Goal: Information Seeking & Learning: Check status

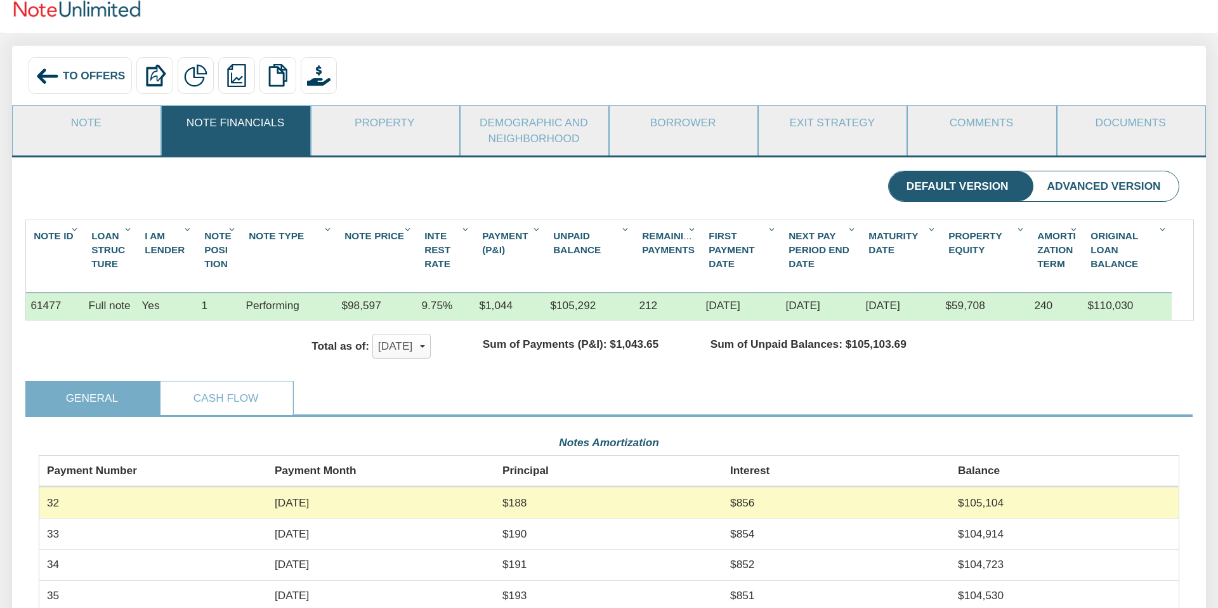
scroll to position [284, 1140]
click at [425, 345] on span "button" at bounding box center [422, 346] width 5 height 3
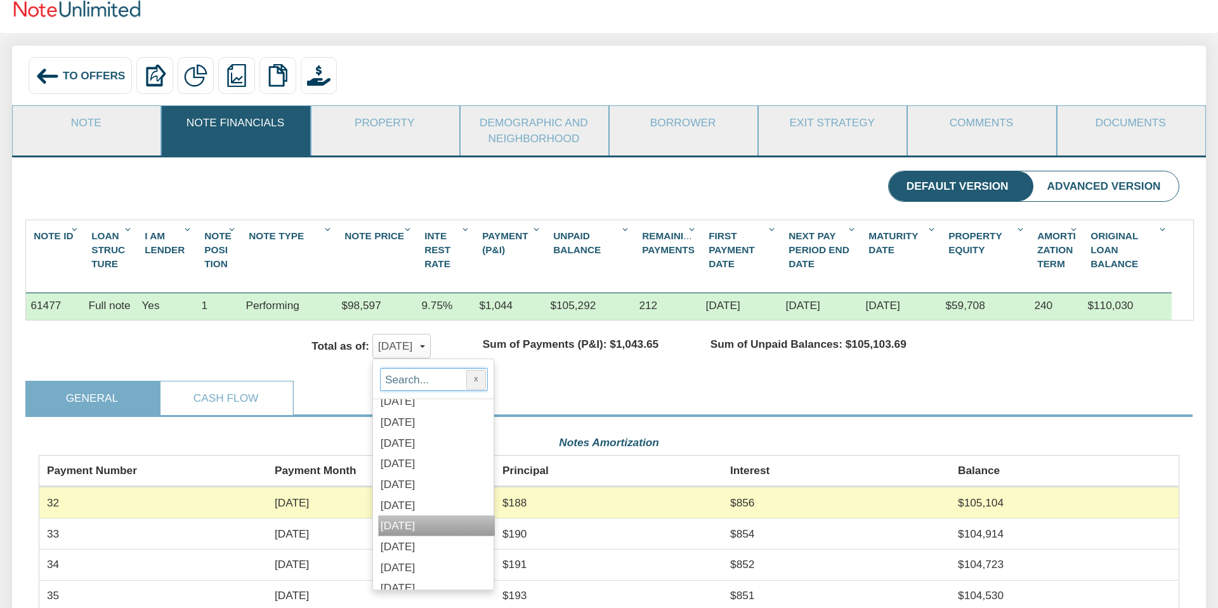
scroll to position [4237, 0]
click at [383, 511] on span "[DATE]" at bounding box center [398, 511] width 34 height 13
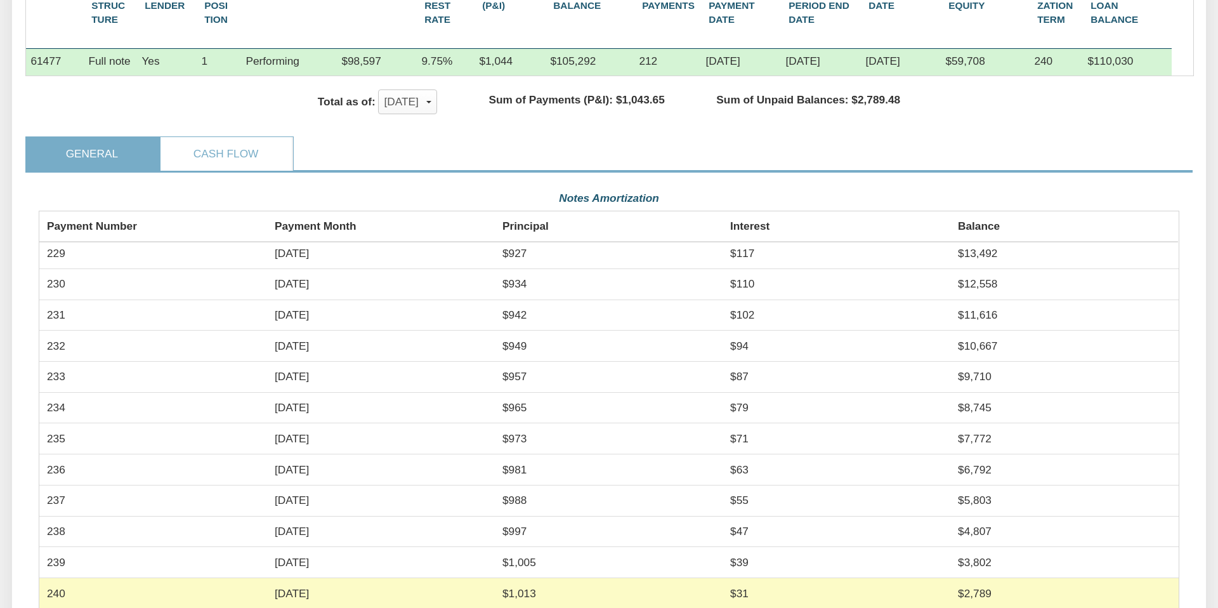
scroll to position [6187, 0]
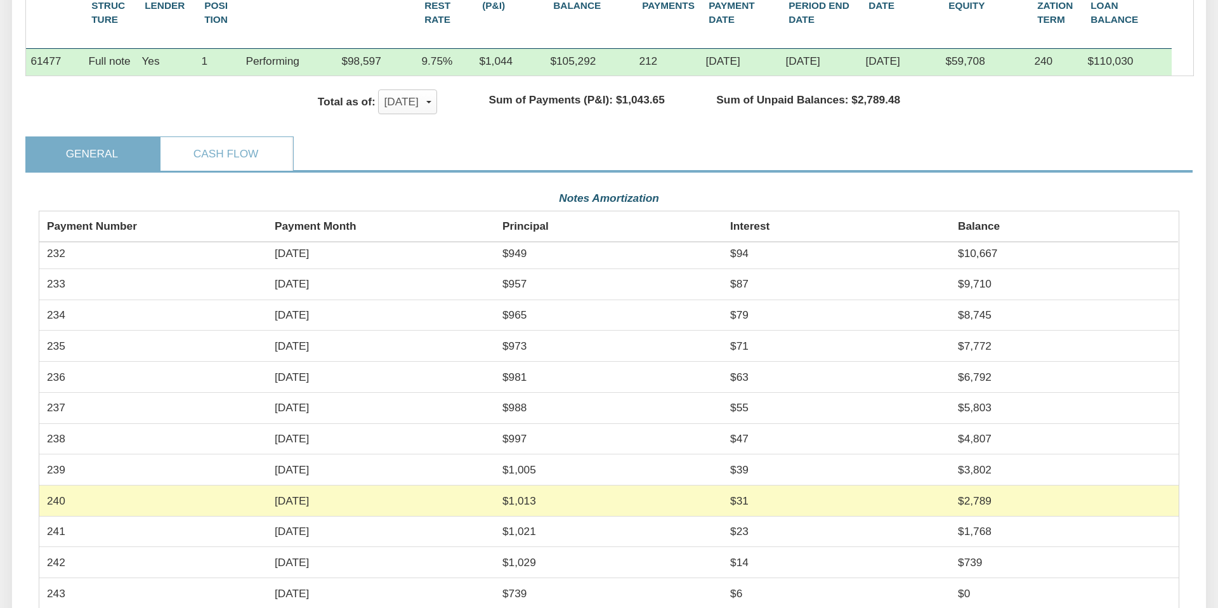
click at [58, 593] on td "243" at bounding box center [153, 593] width 228 height 30
click at [431, 100] on div "[DATE]" at bounding box center [407, 102] width 47 height 22
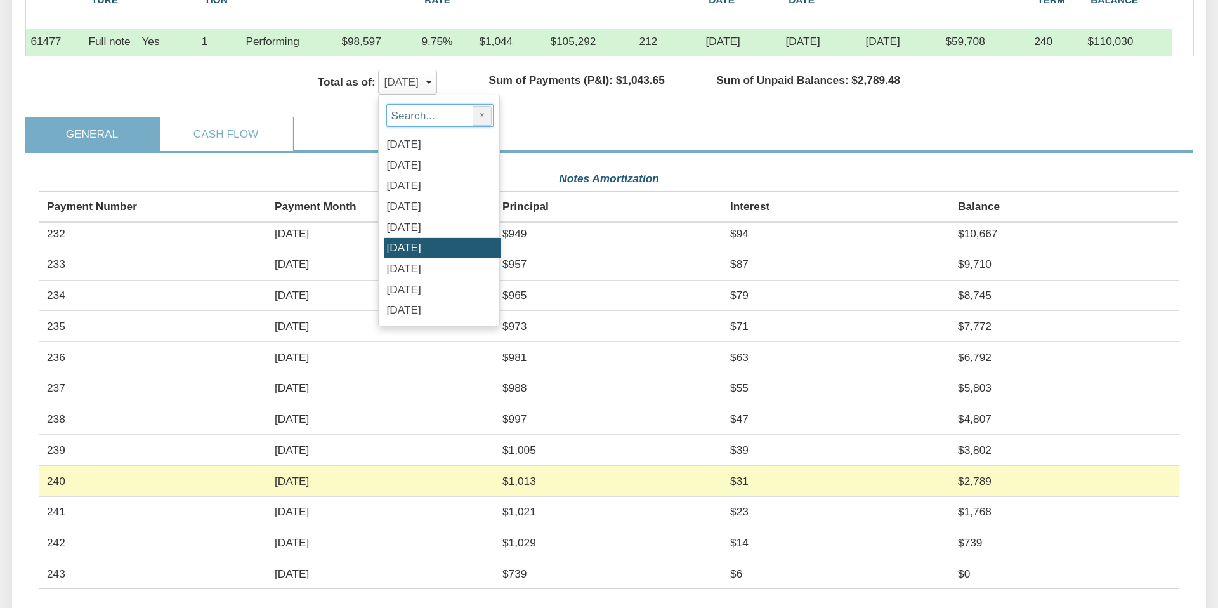
scroll to position [332, 0]
click at [407, 308] on span "[DATE]" at bounding box center [403, 309] width 34 height 13
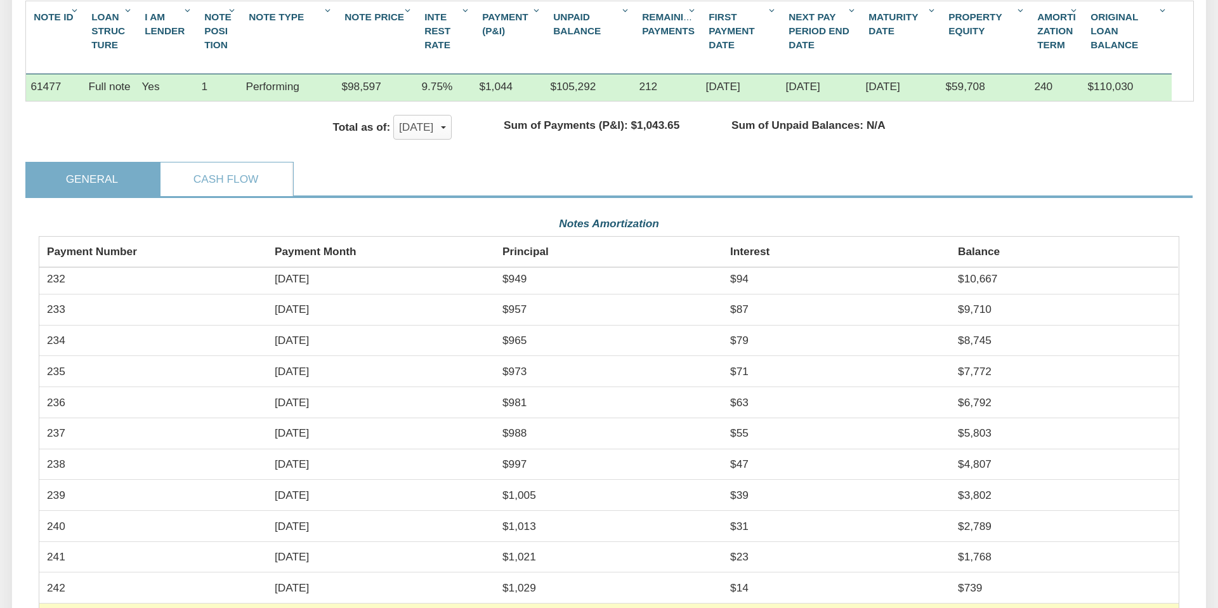
scroll to position [282, 0]
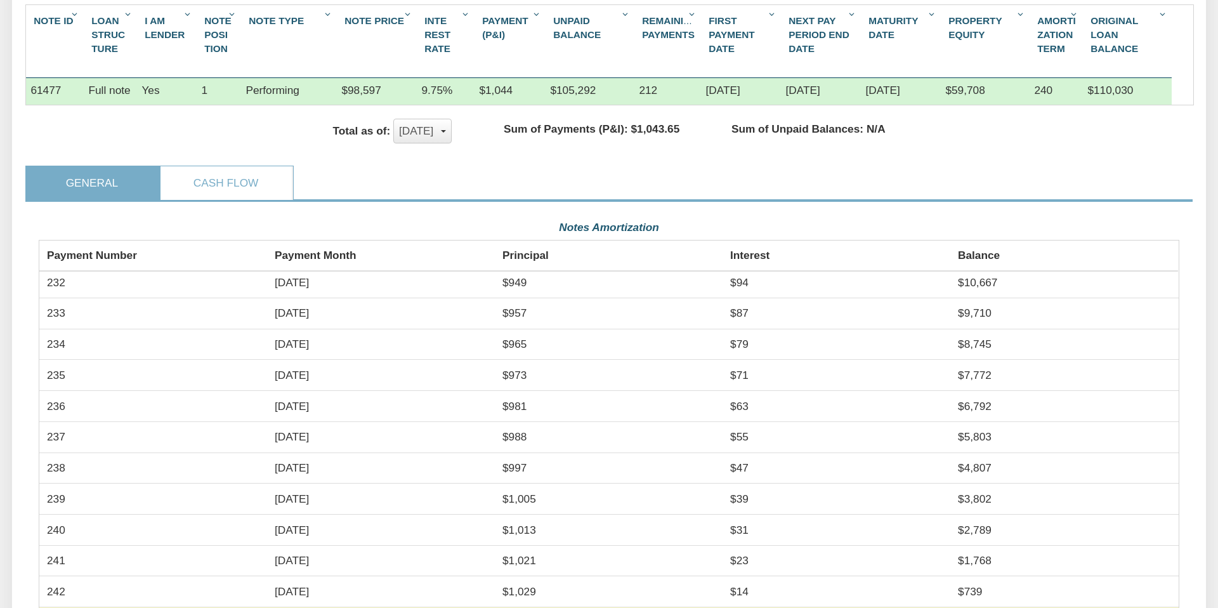
click at [446, 129] on div "[DATE]" at bounding box center [422, 131] width 47 height 22
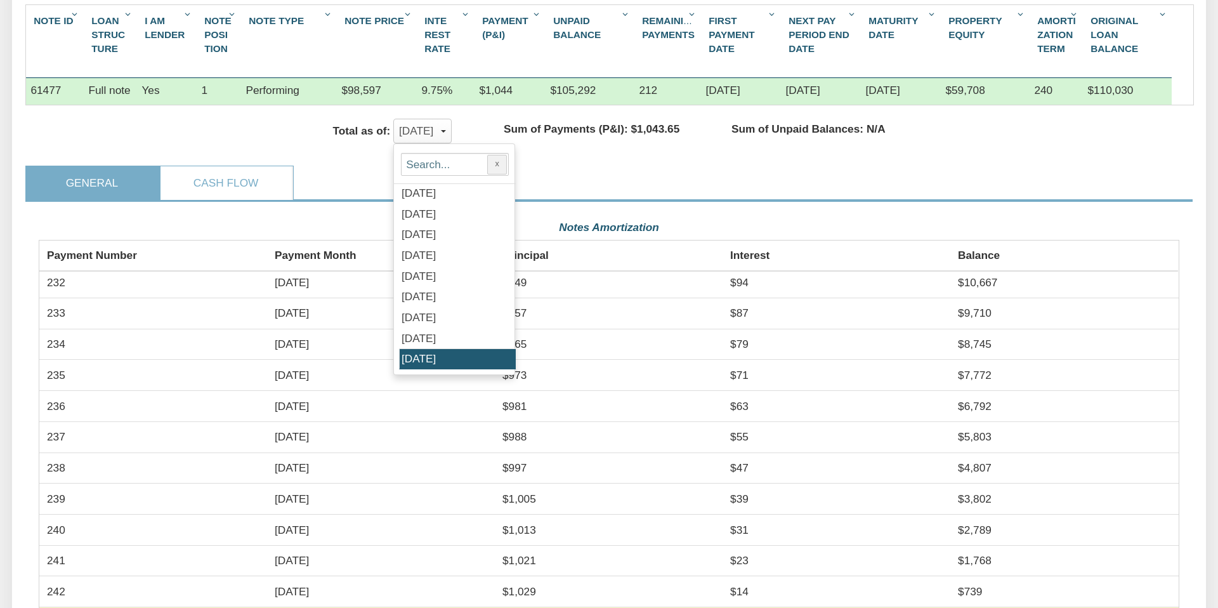
click at [409, 334] on span "[DATE]" at bounding box center [419, 338] width 34 height 13
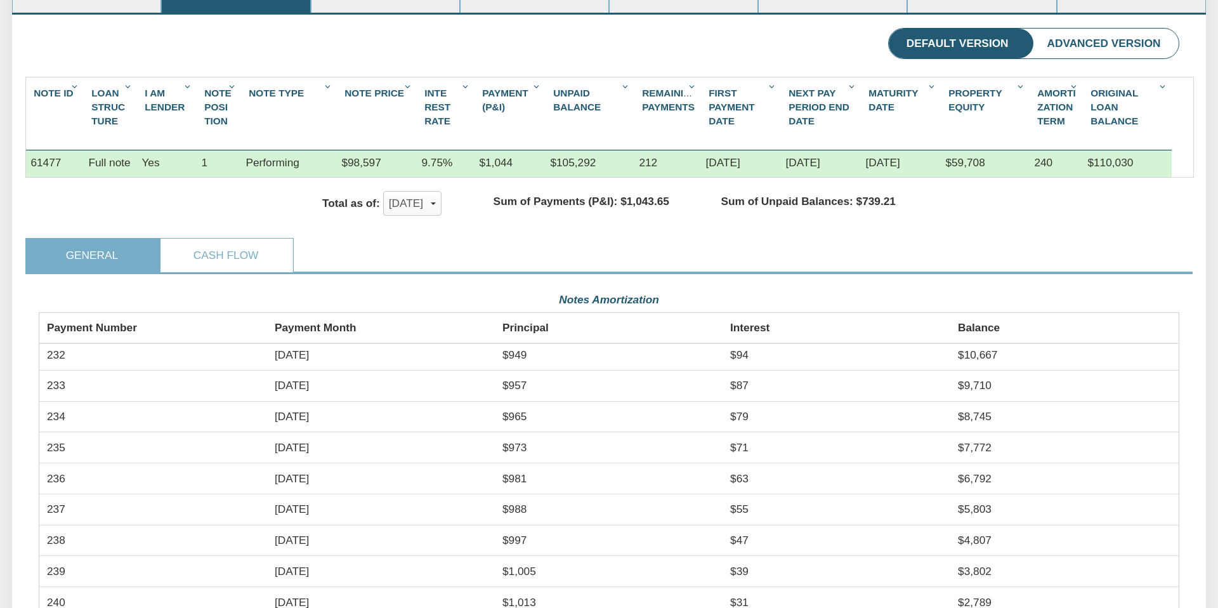
scroll to position [209, 0]
click at [1093, 42] on li "Advanced Version" at bounding box center [1103, 45] width 149 height 30
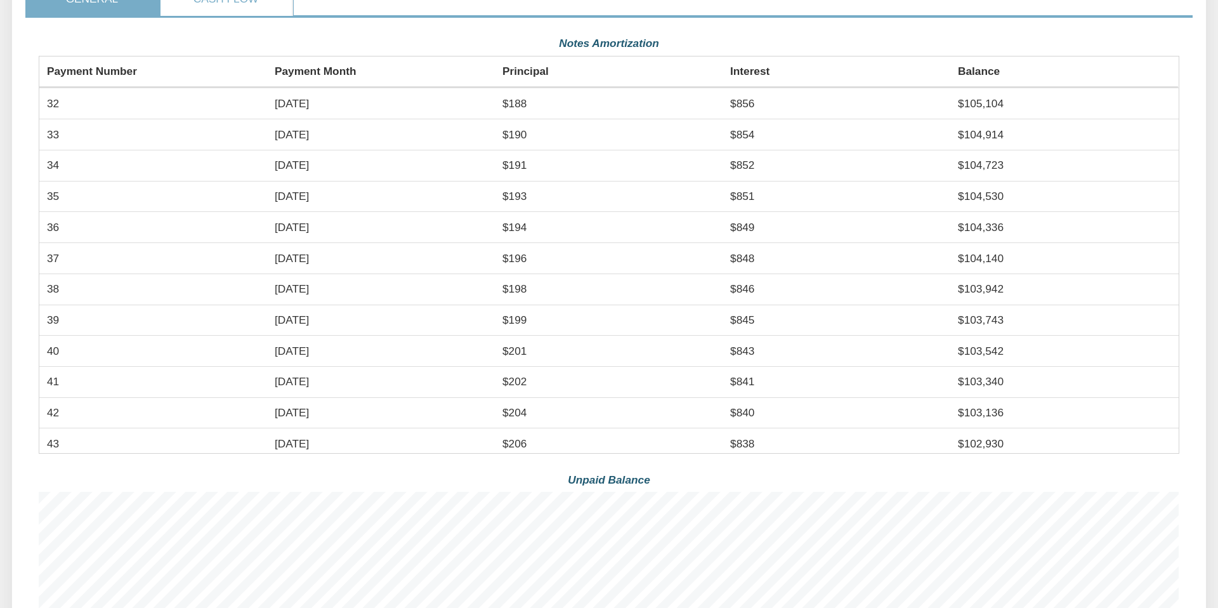
scroll to position [0, 0]
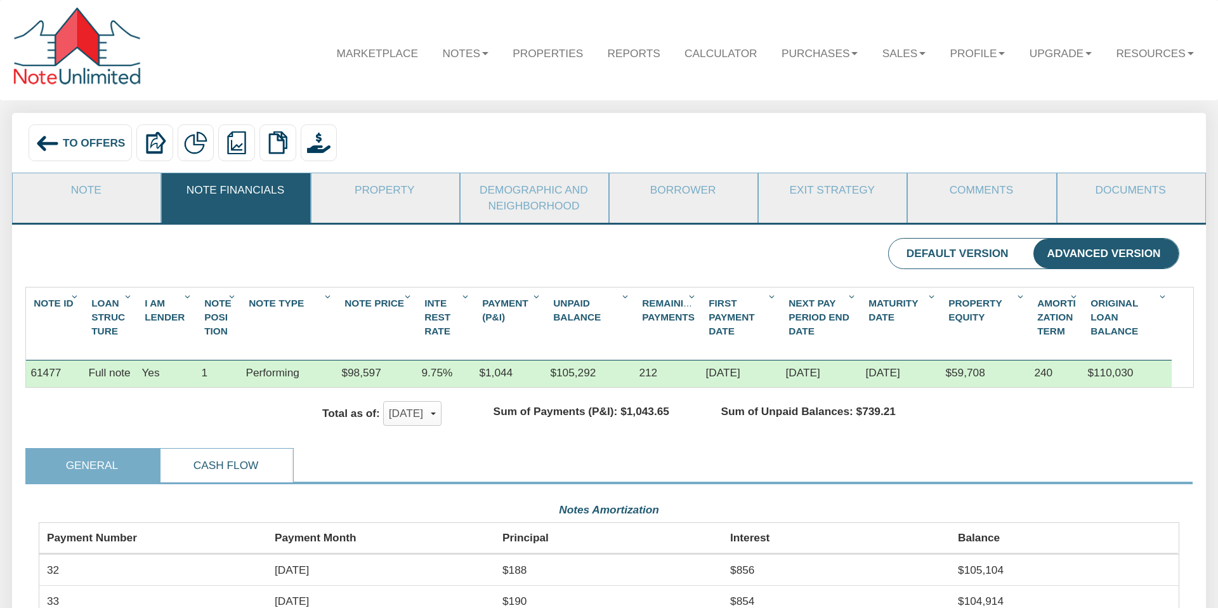
click at [207, 465] on link "Cash Flow" at bounding box center [226, 466] width 131 height 34
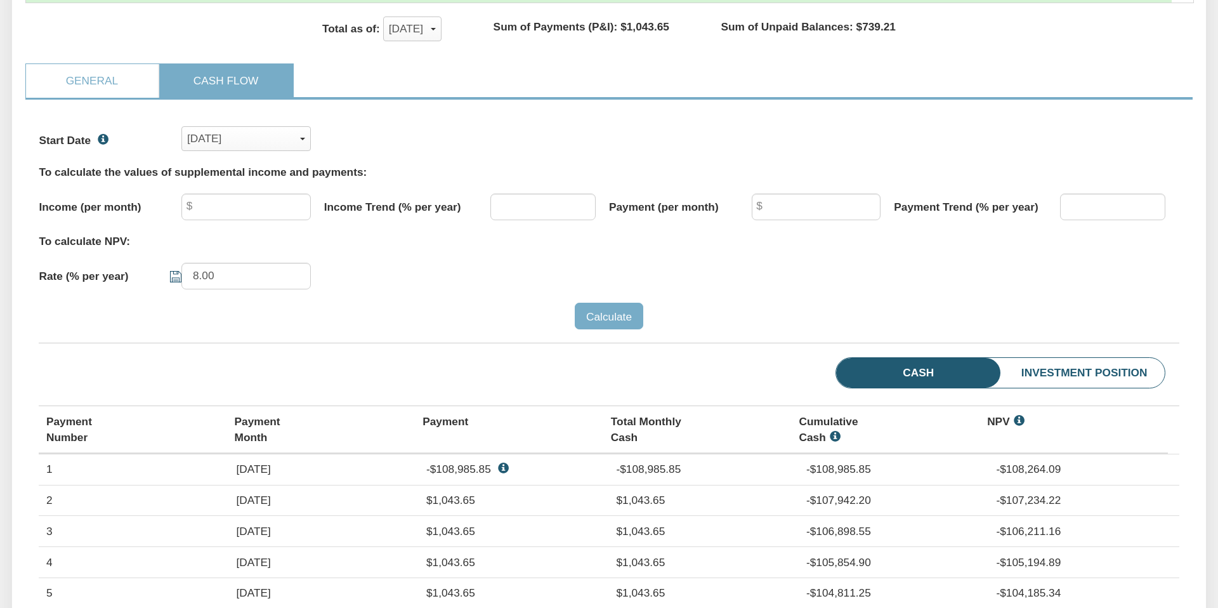
scroll to position [386, 0]
click at [1082, 374] on li "Investment Position" at bounding box center [1060, 372] width 210 height 30
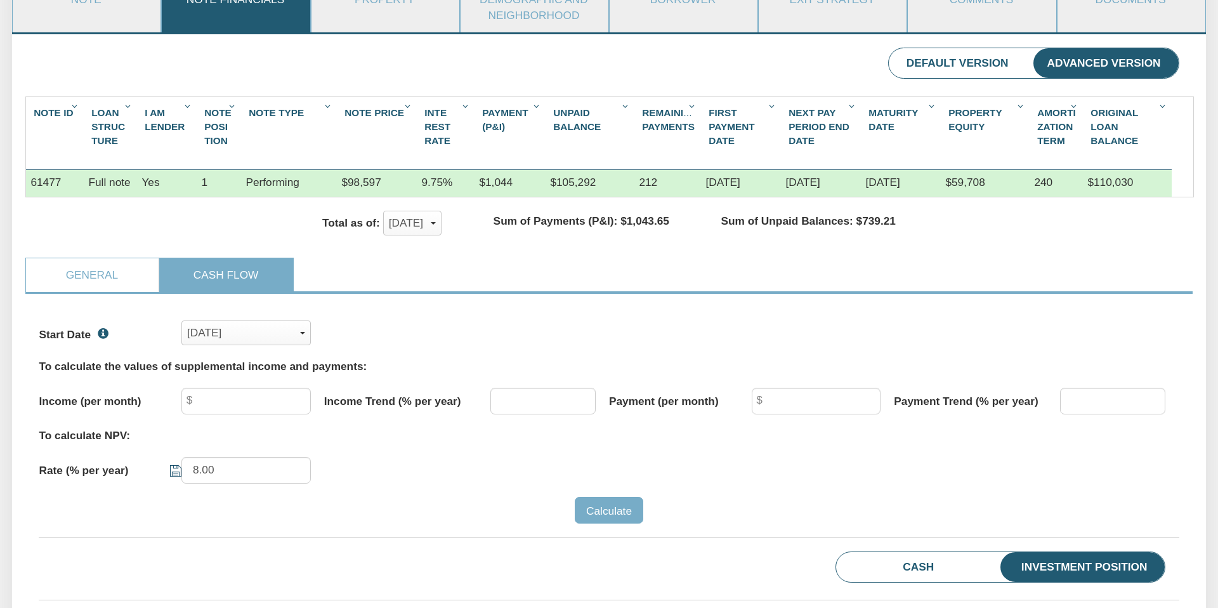
scroll to position [0, 0]
